Goal: Transaction & Acquisition: Purchase product/service

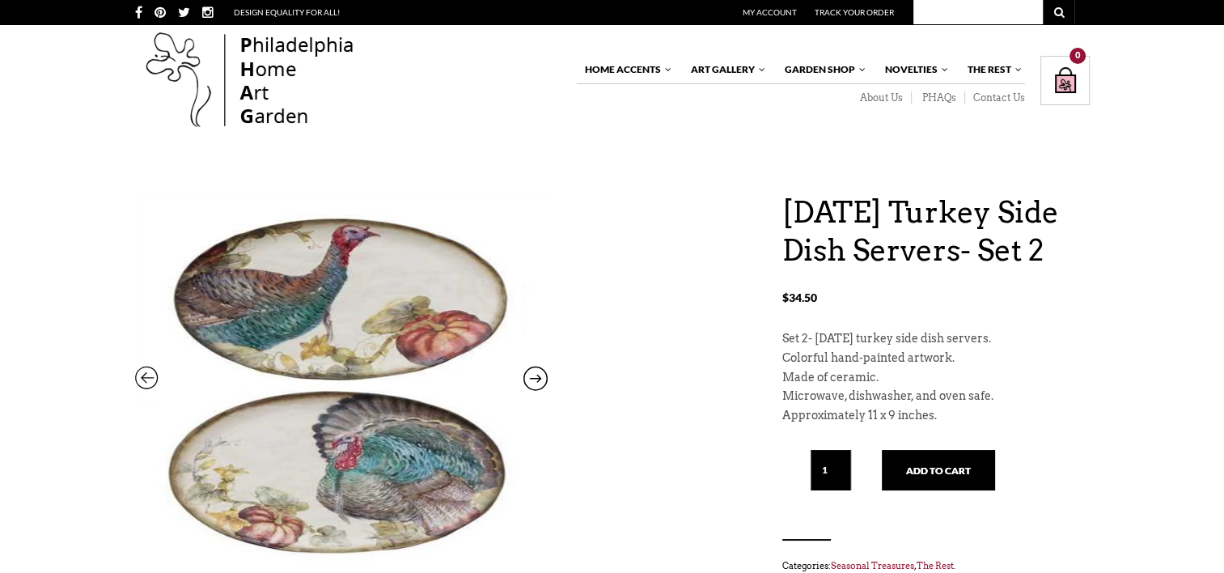
click at [536, 374] on icon at bounding box center [535, 381] width 24 height 21
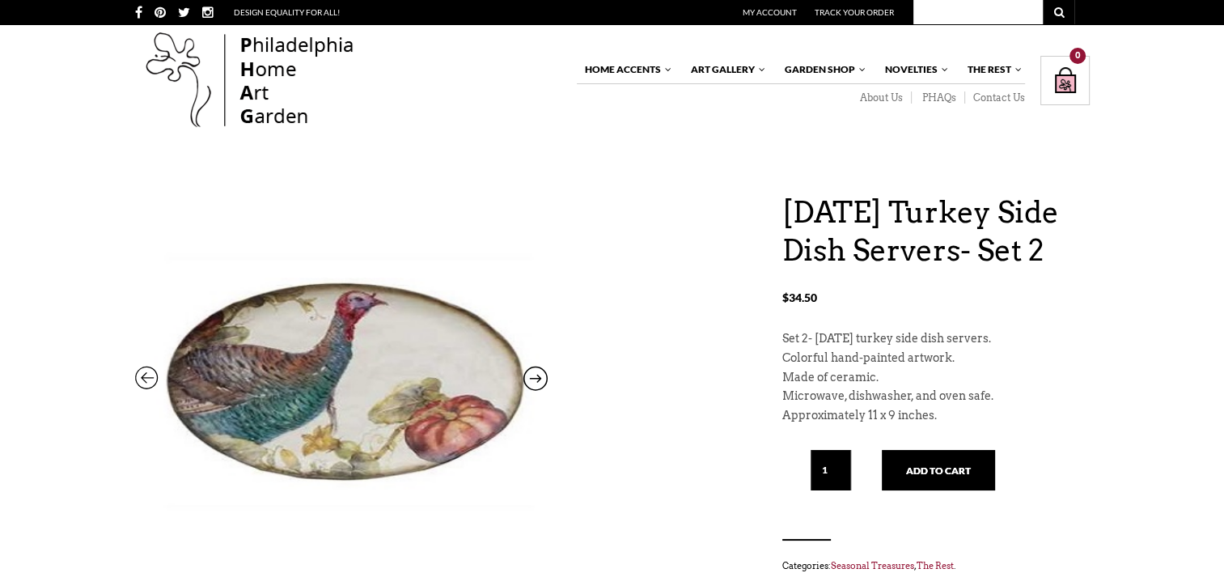
click at [535, 371] on icon at bounding box center [535, 381] width 24 height 21
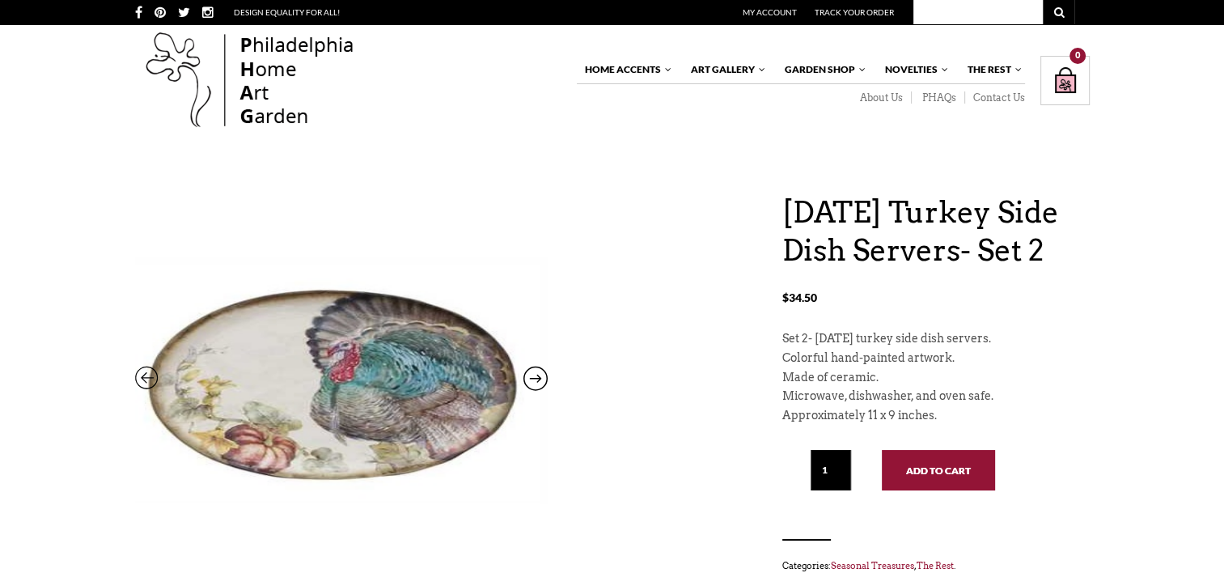
click at [909, 490] on button "Add to cart" at bounding box center [938, 470] width 113 height 40
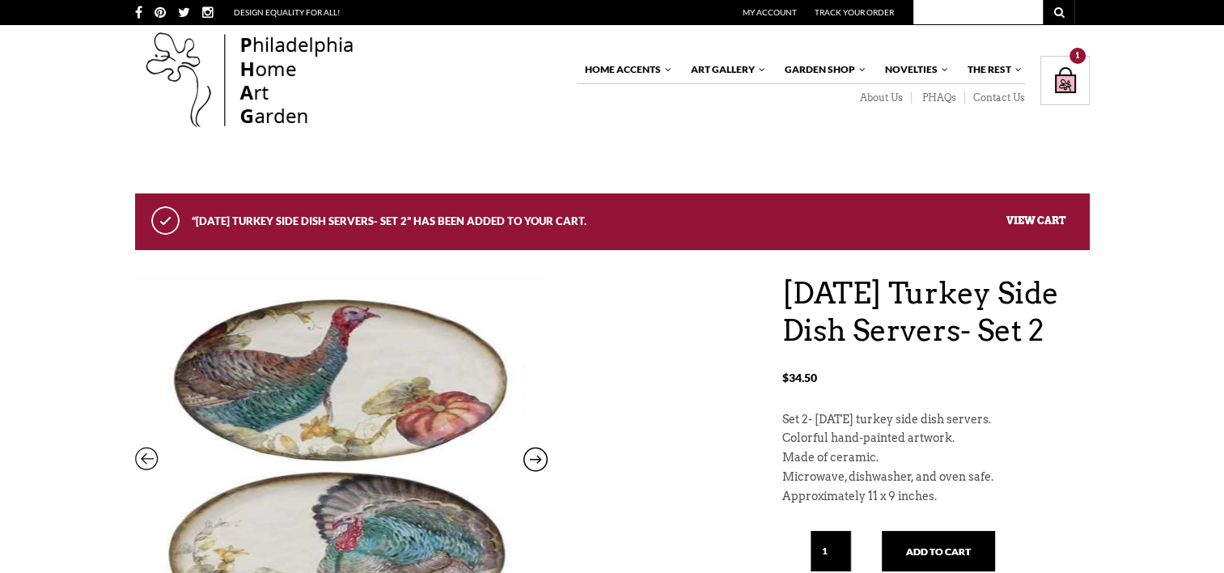
click at [1031, 218] on link "View cart" at bounding box center [1036, 220] width 59 height 12
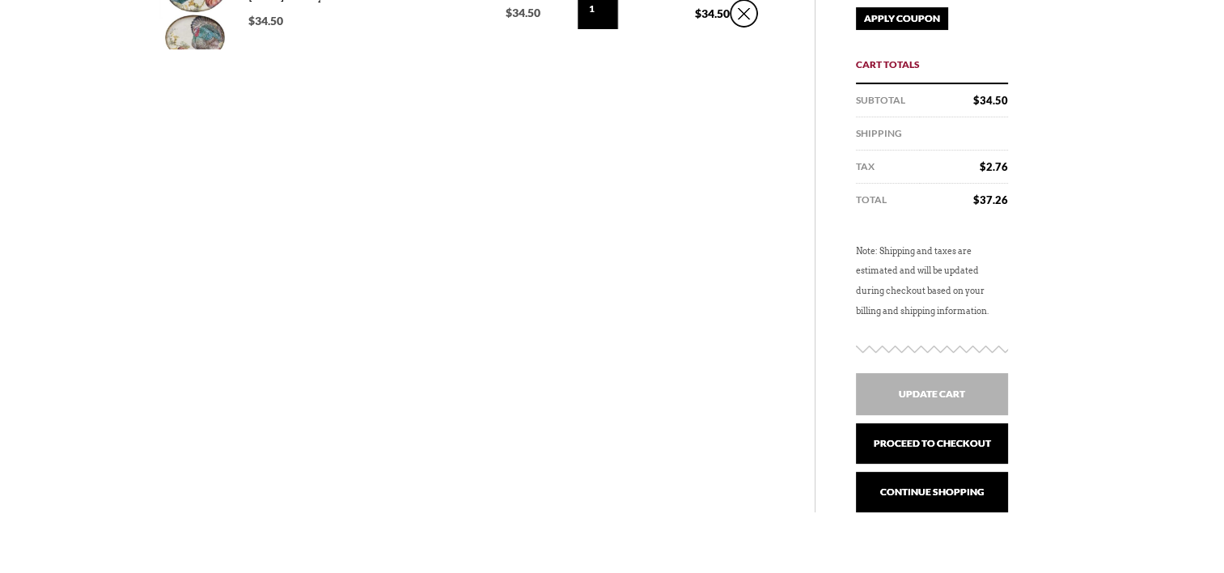
scroll to position [366, 0]
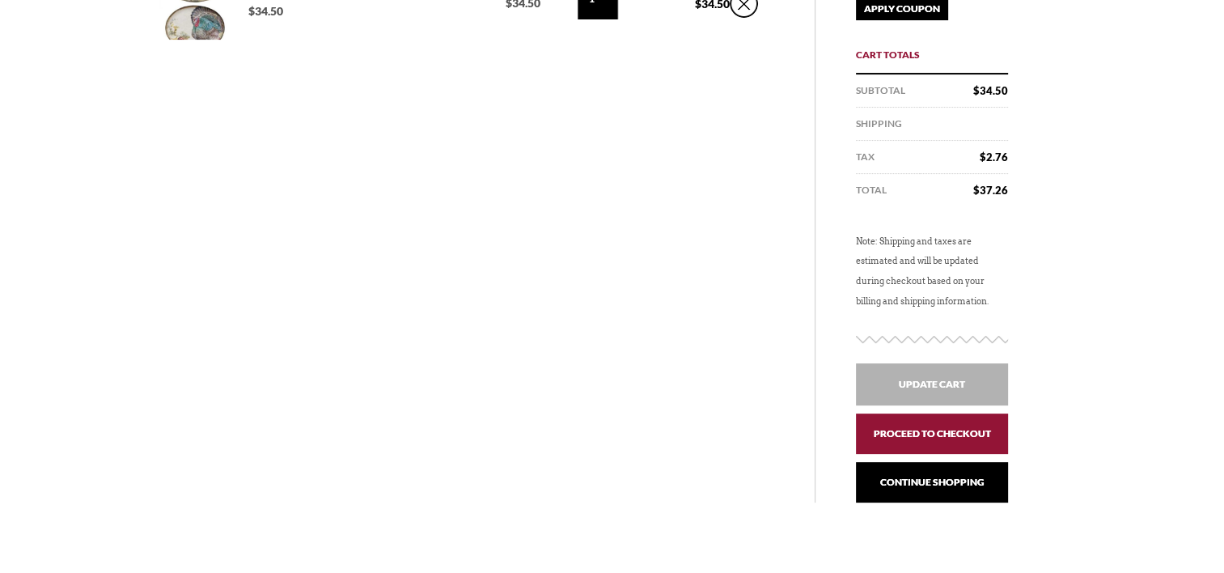
click at [928, 430] on link "Proceed to checkout" at bounding box center [932, 433] width 152 height 40
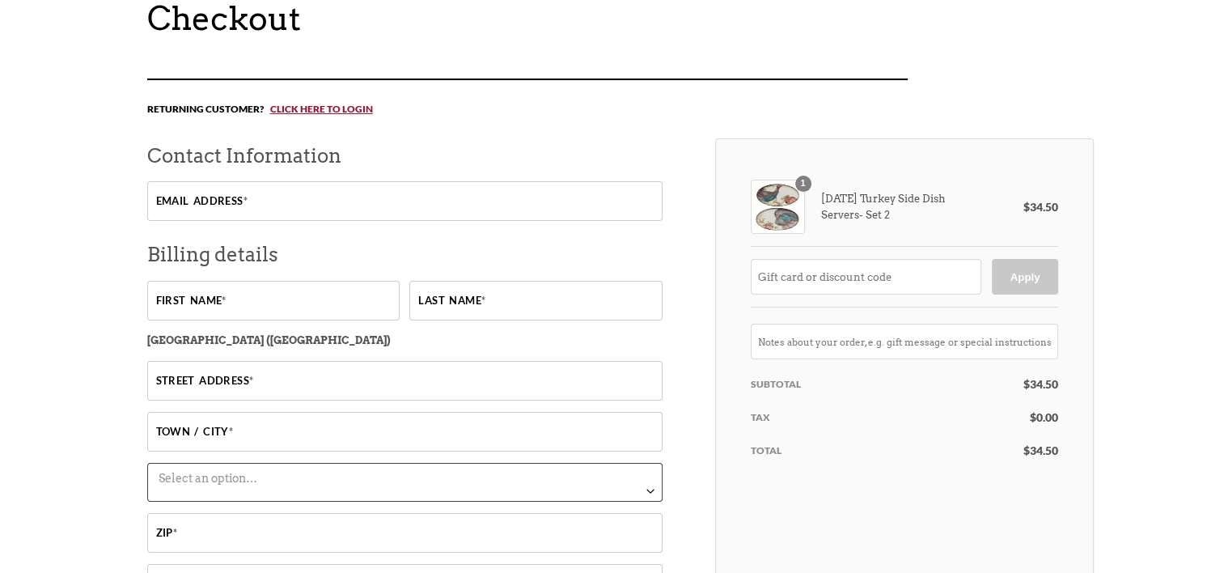
scroll to position [189, 0]
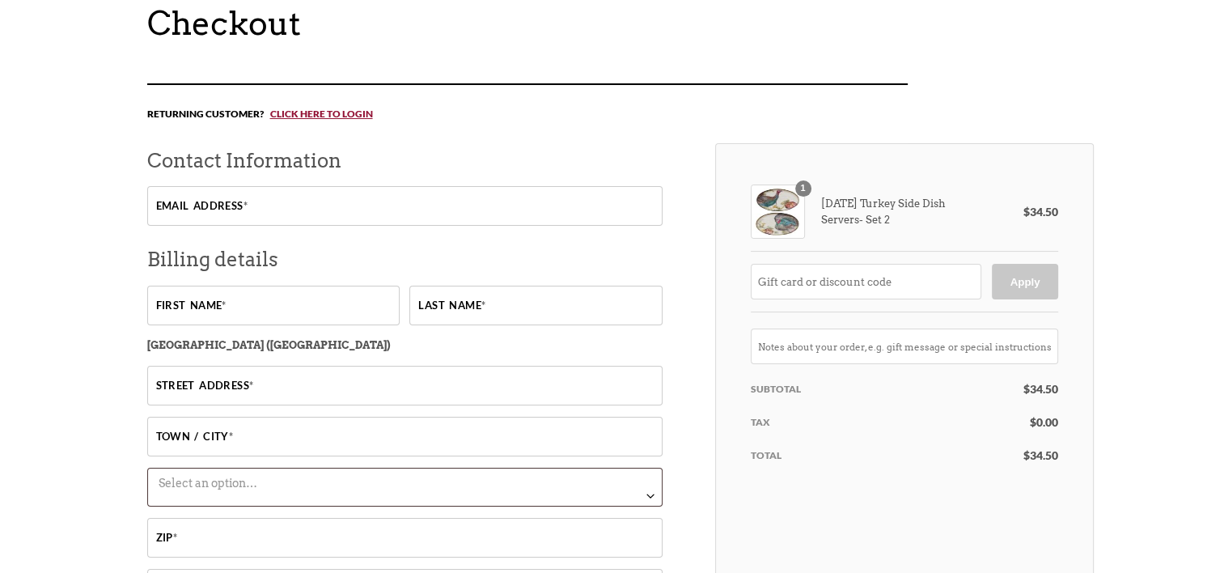
click at [267, 198] on input "Email address *" at bounding box center [404, 206] width 515 height 40
type input "[PERSON_NAME][EMAIL_ADDRESS][DOMAIN_NAME]"
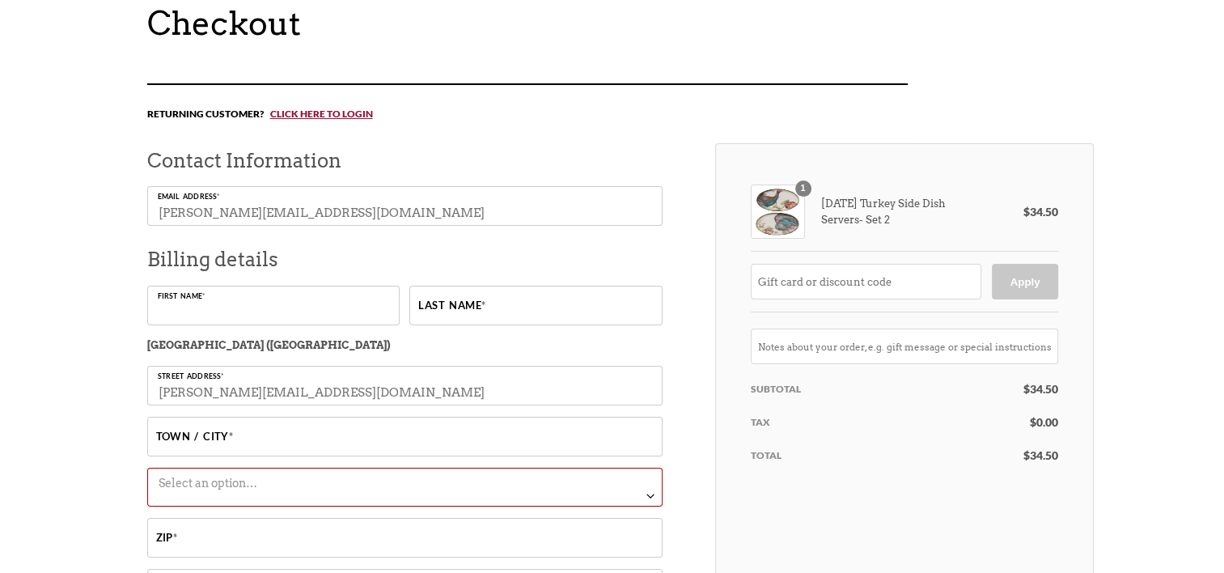
click at [255, 308] on input "First name *" at bounding box center [273, 306] width 252 height 40
type input "Sharon"
type input "Marshall"
type input "Thousand Oaks"
select select "CA"
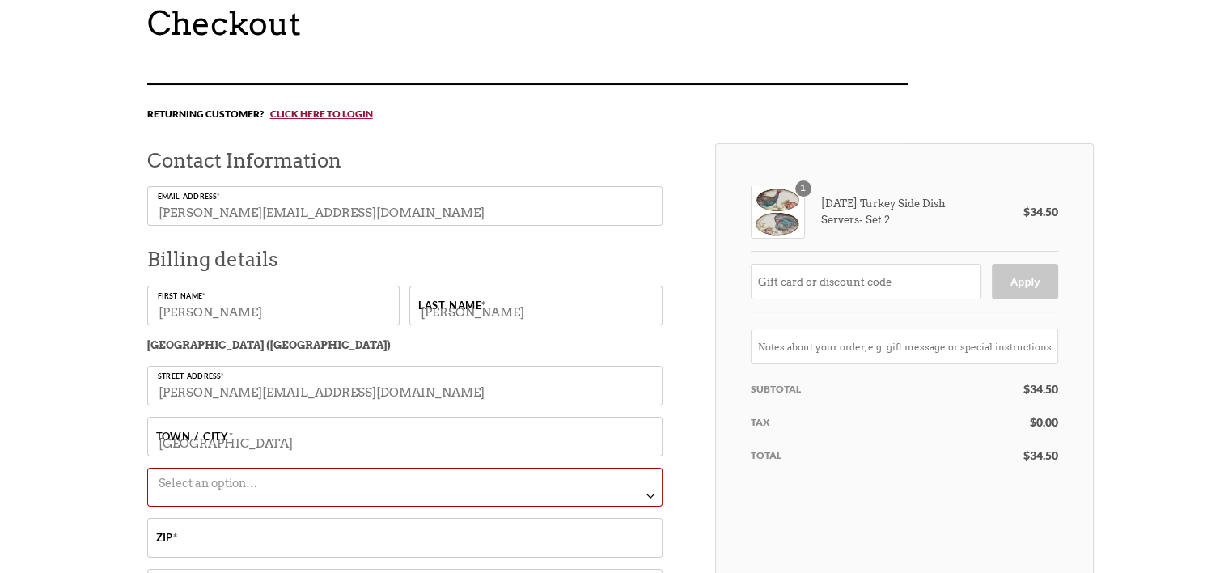
type input "91362"
type input "18056301577"
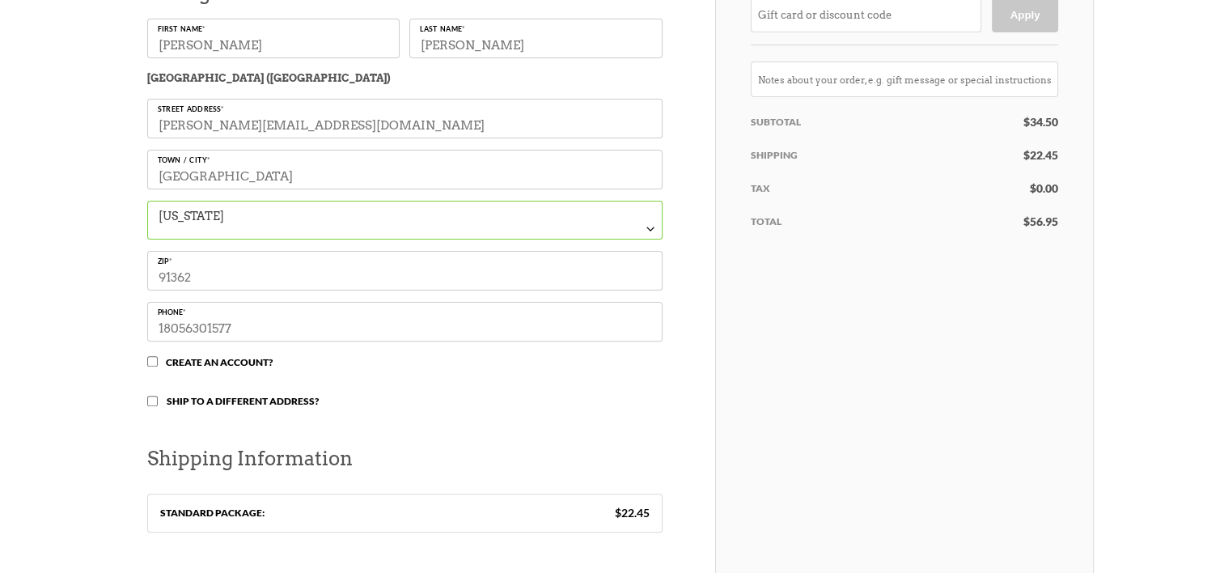
scroll to position [467, 0]
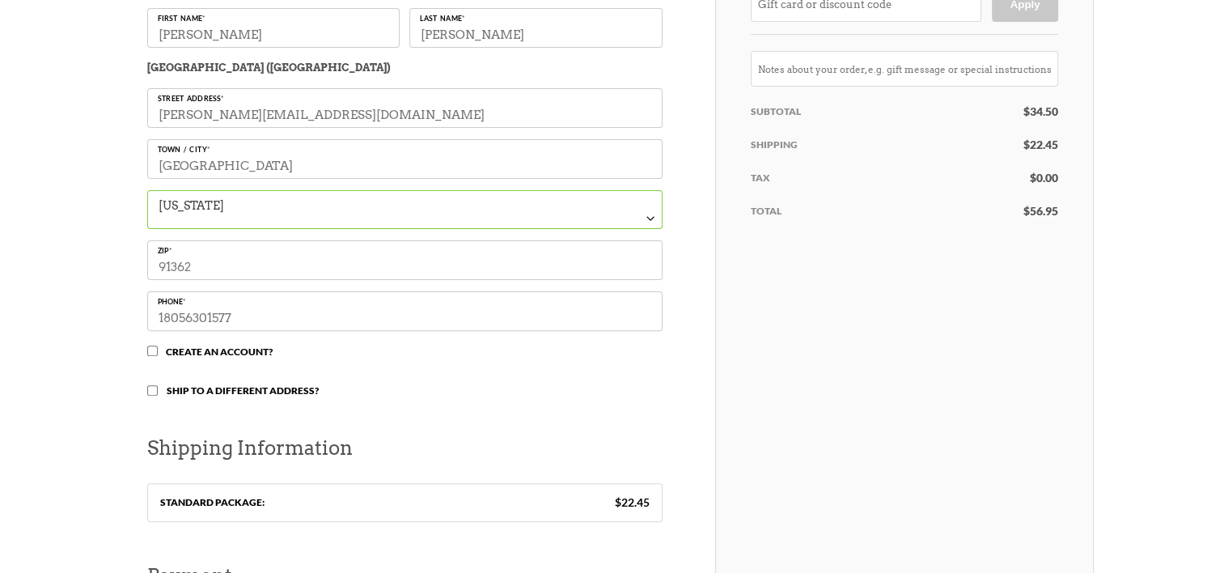
click at [151, 392] on input "Ship to a different address?" at bounding box center [152, 390] width 11 height 11
checkbox input "true"
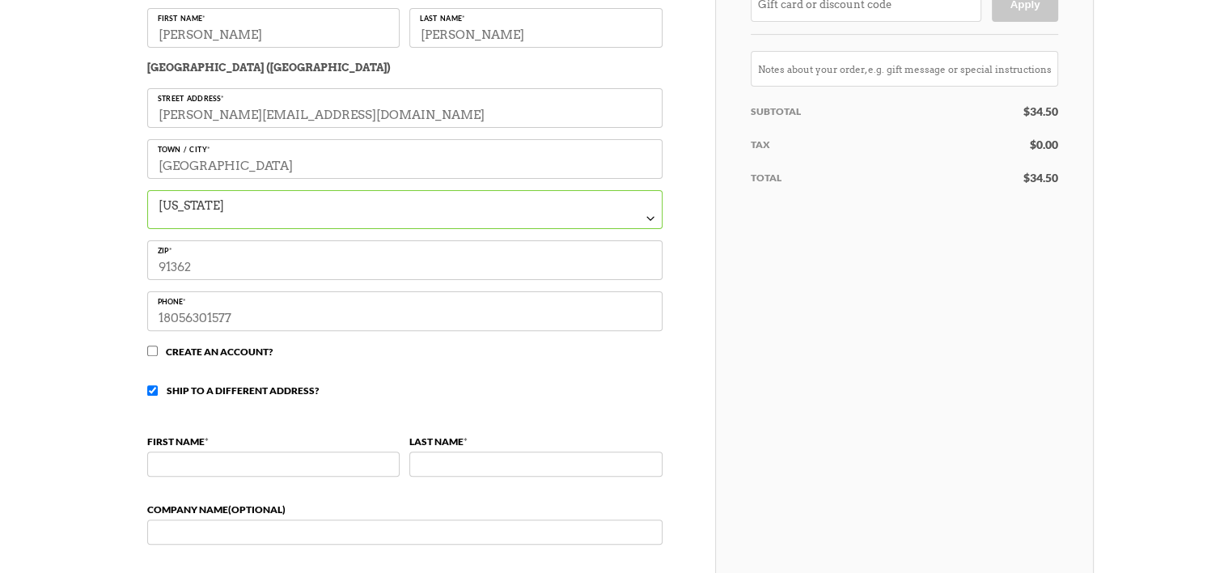
click at [190, 466] on input "First name *" at bounding box center [273, 463] width 252 height 25
drag, startPoint x: 188, startPoint y: 470, endPoint x: 227, endPoint y: 470, distance: 38.8
click at [227, 470] on input "wendy elliott" at bounding box center [273, 463] width 252 height 25
type input "wendy"
click at [481, 460] on input "Last name *" at bounding box center [535, 463] width 252 height 25
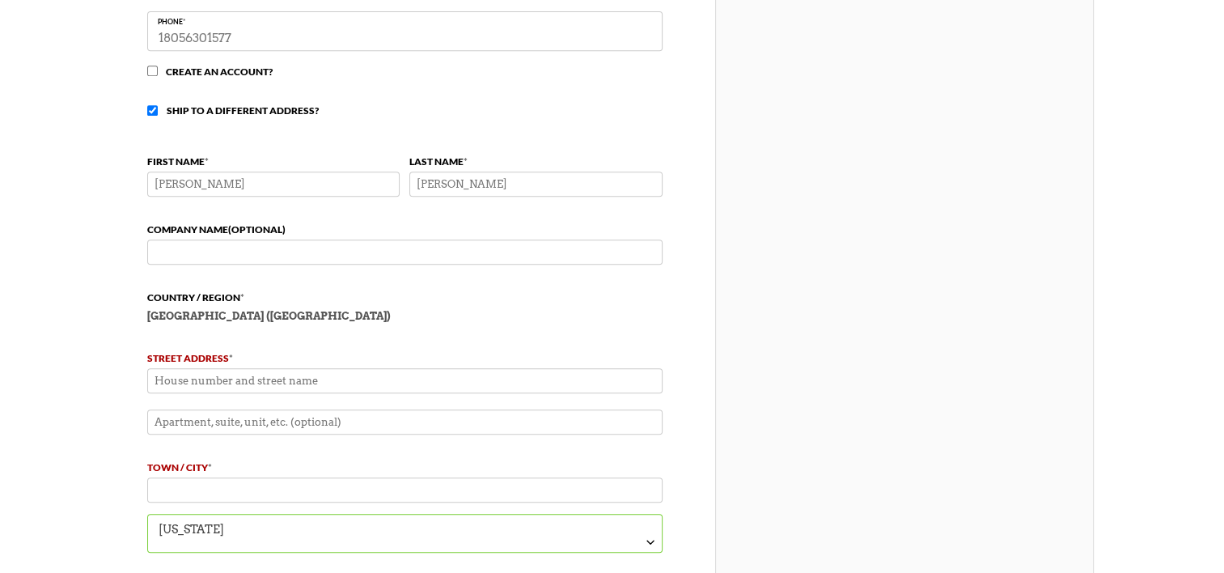
scroll to position [782, 0]
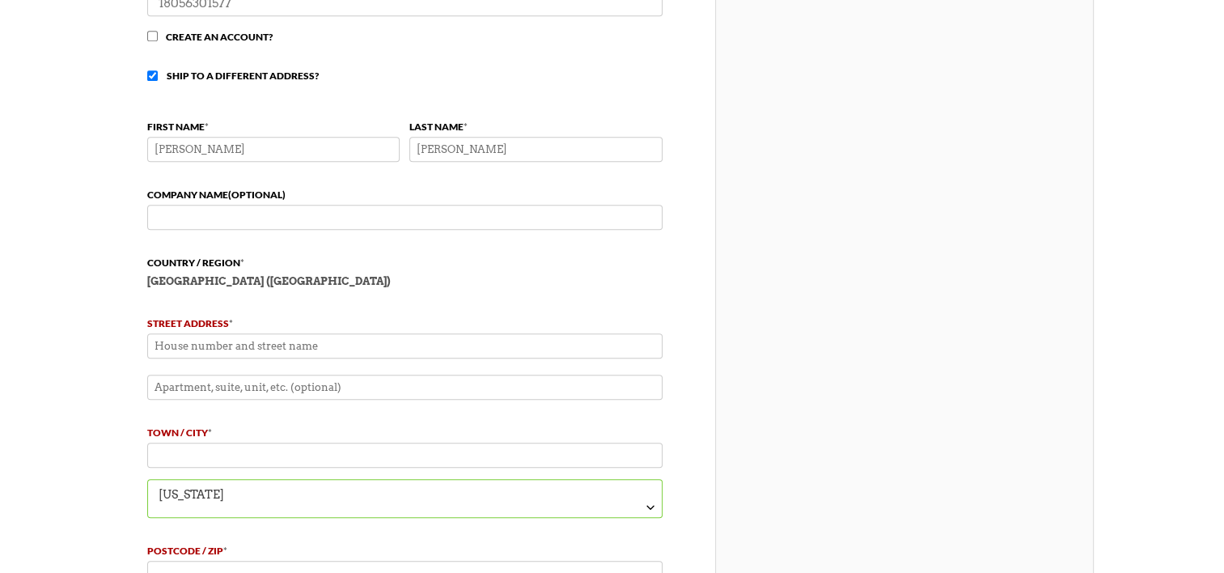
type input "Elliott"
click at [159, 347] on input "Street address *" at bounding box center [404, 345] width 515 height 25
click at [264, 345] on input "2516 34 th St, Two Rivers" at bounding box center [404, 345] width 515 height 25
type input "2516 34th St"
type input "Two Rivers"
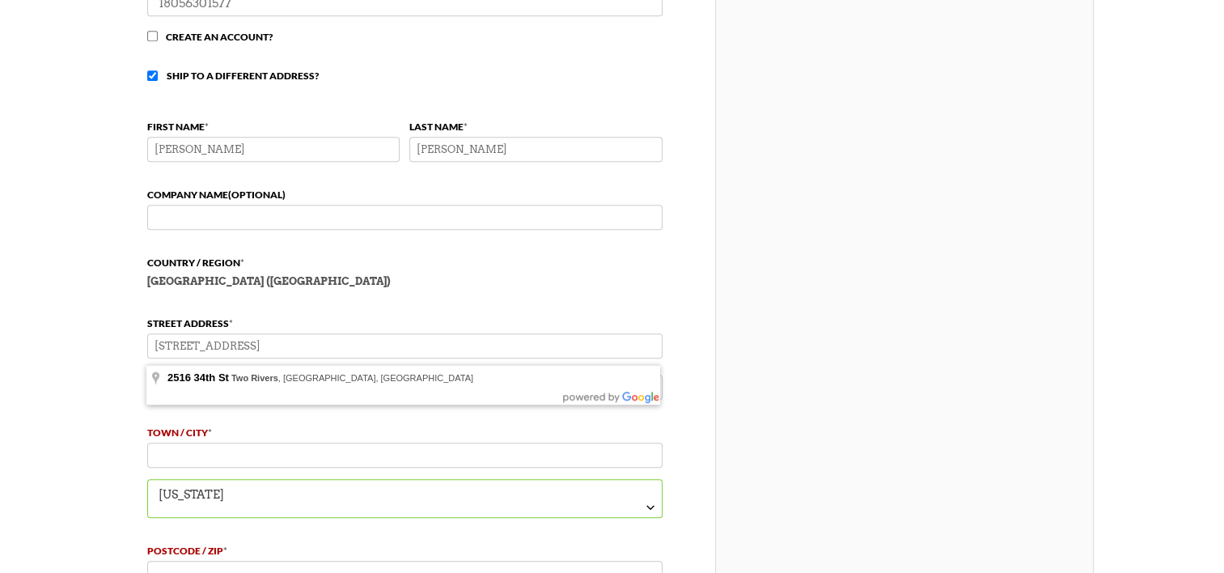
select select "WI"
type input "54241"
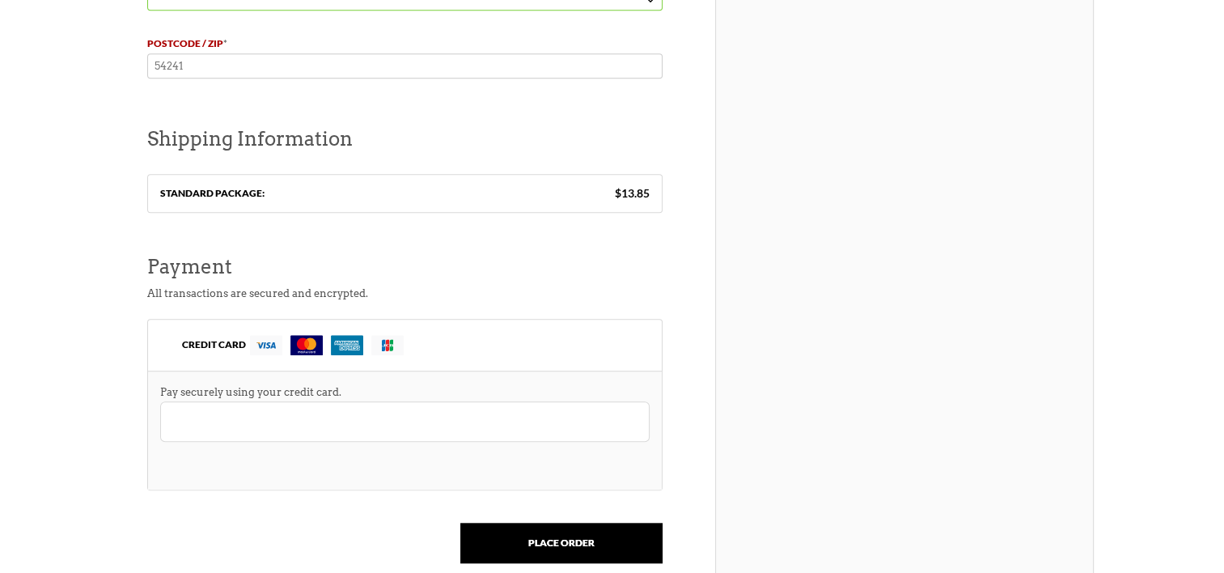
scroll to position [1311, 0]
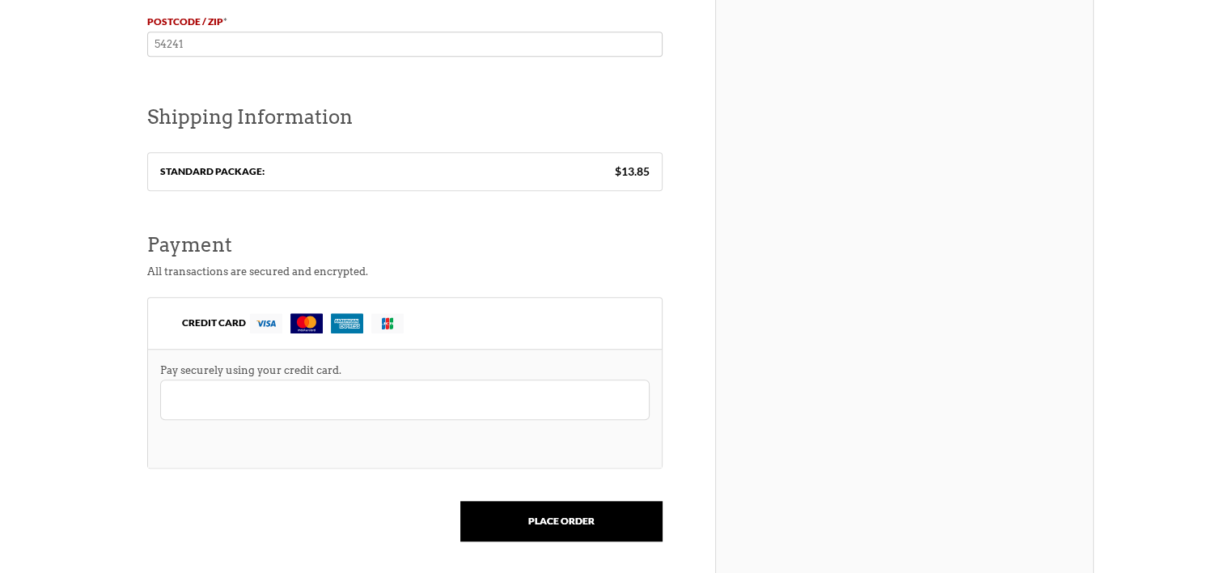
click at [272, 327] on img at bounding box center [266, 323] width 32 height 20
click at [0, 0] on input "CREDIT CARD" at bounding box center [0, 0] width 0 height 0
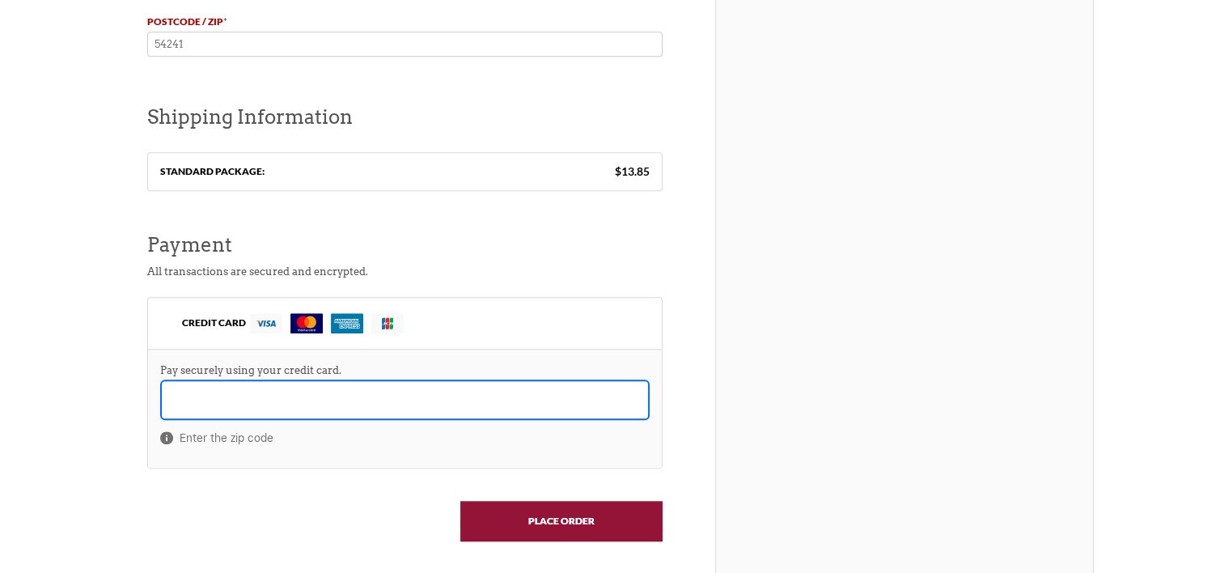
click at [560, 524] on input "Place order" at bounding box center [561, 521] width 202 height 40
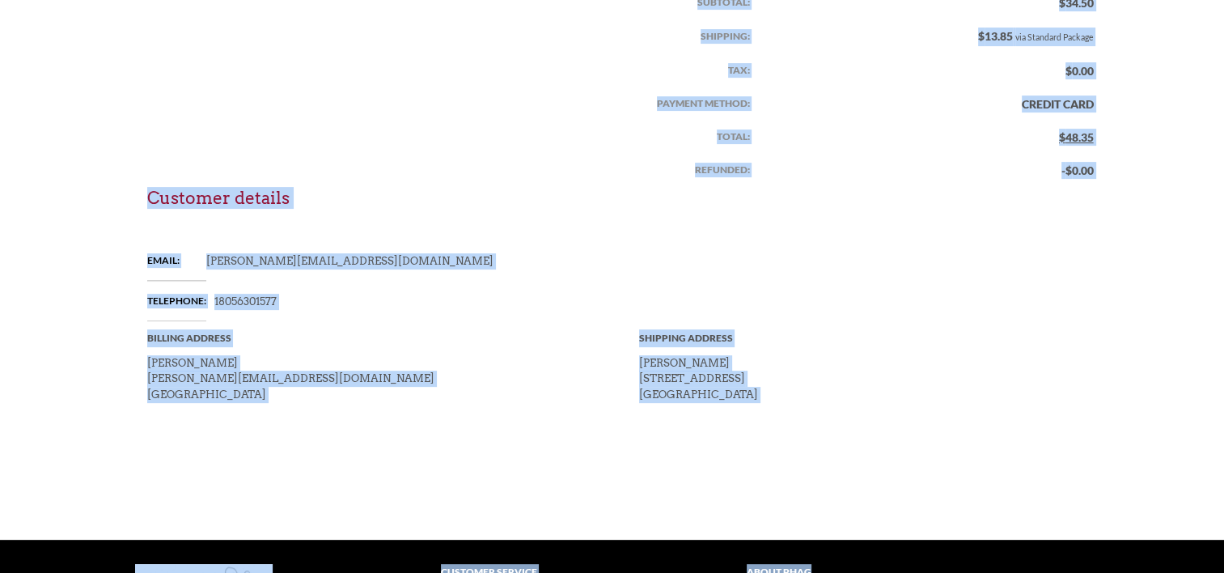
scroll to position [670, 0]
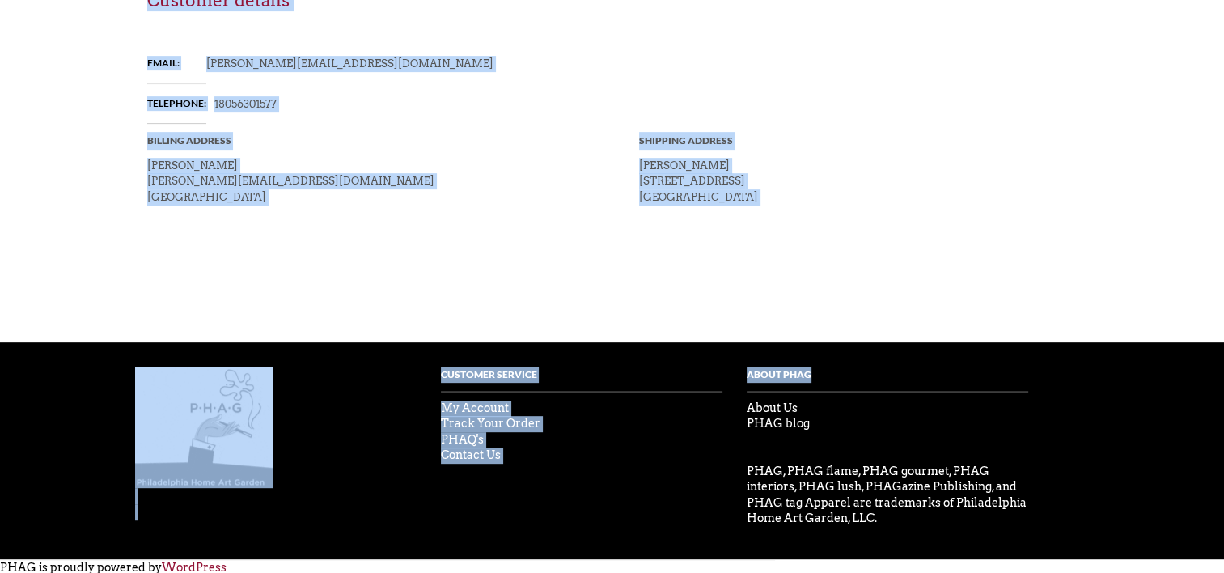
drag, startPoint x: 105, startPoint y: 168, endPoint x: 973, endPoint y: 315, distance: 879.6
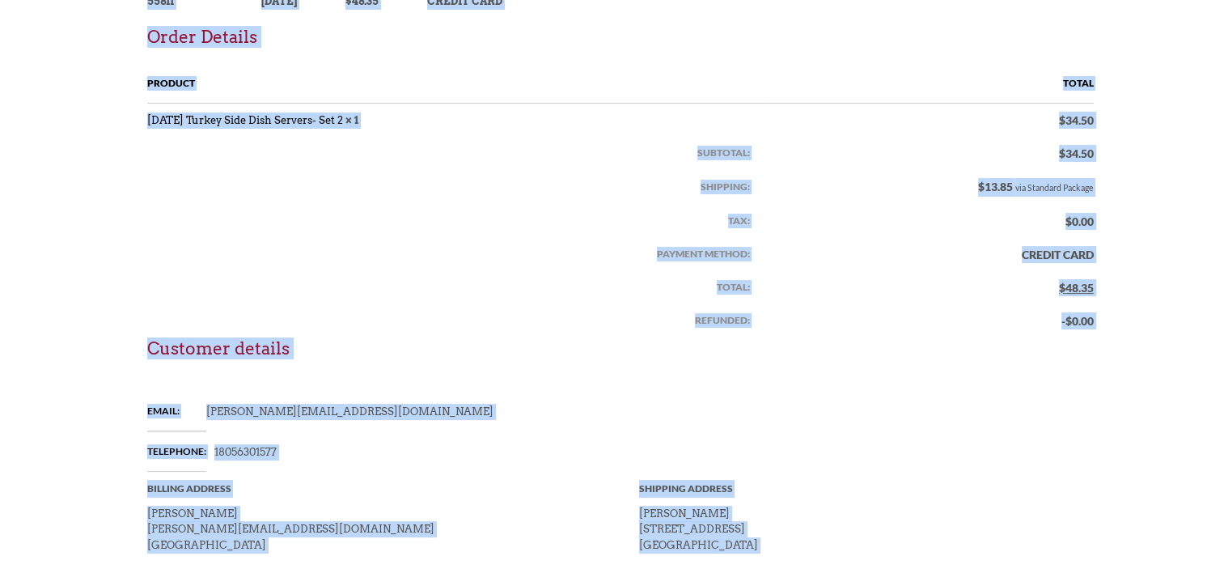
scroll to position [169, 0]
